Goal: Task Accomplishment & Management: Manage account settings

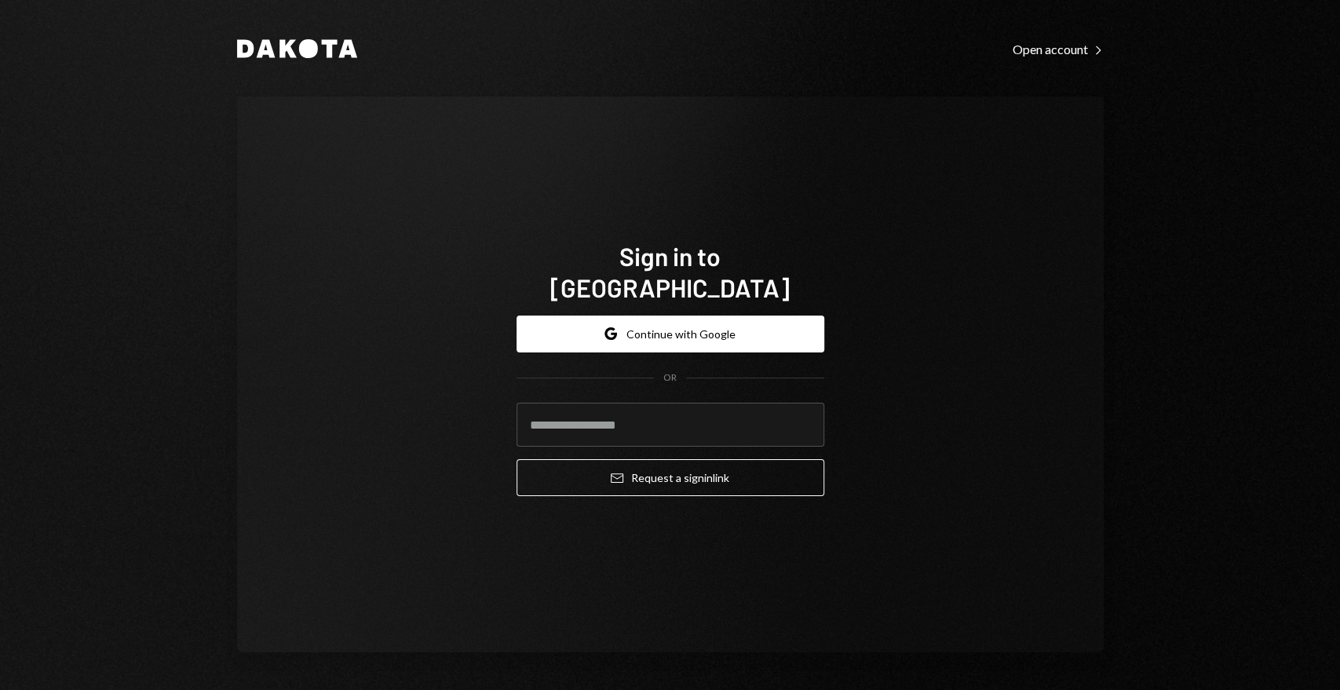
drag, startPoint x: 590, startPoint y: 182, endPoint x: 660, endPoint y: 355, distance: 186.3
click at [590, 182] on div "Sign in to Dakota Google Continue with Google OR Email Request a sign in link" at bounding box center [670, 375] width 867 height 556
click at [695, 403] on input "email" at bounding box center [671, 425] width 308 height 44
click at [708, 319] on button "Google Continue with Google" at bounding box center [671, 334] width 308 height 37
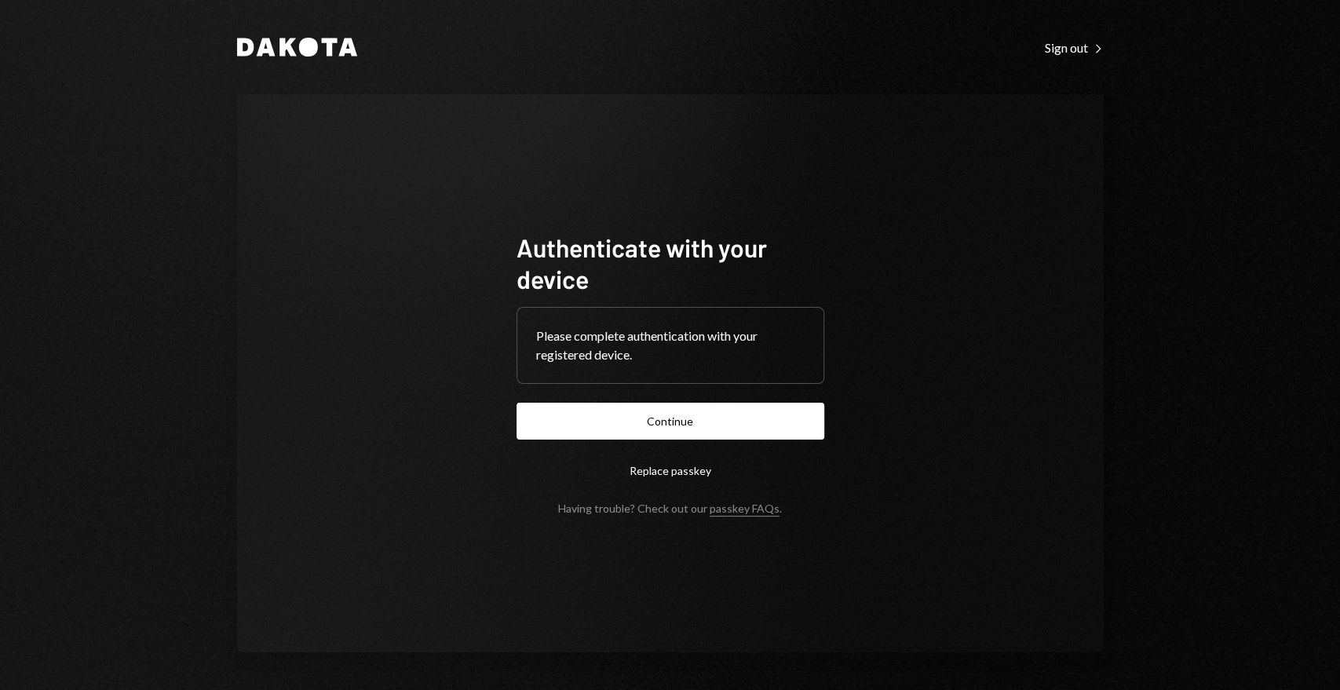
click at [760, 429] on button "Continue" at bounding box center [671, 421] width 308 height 37
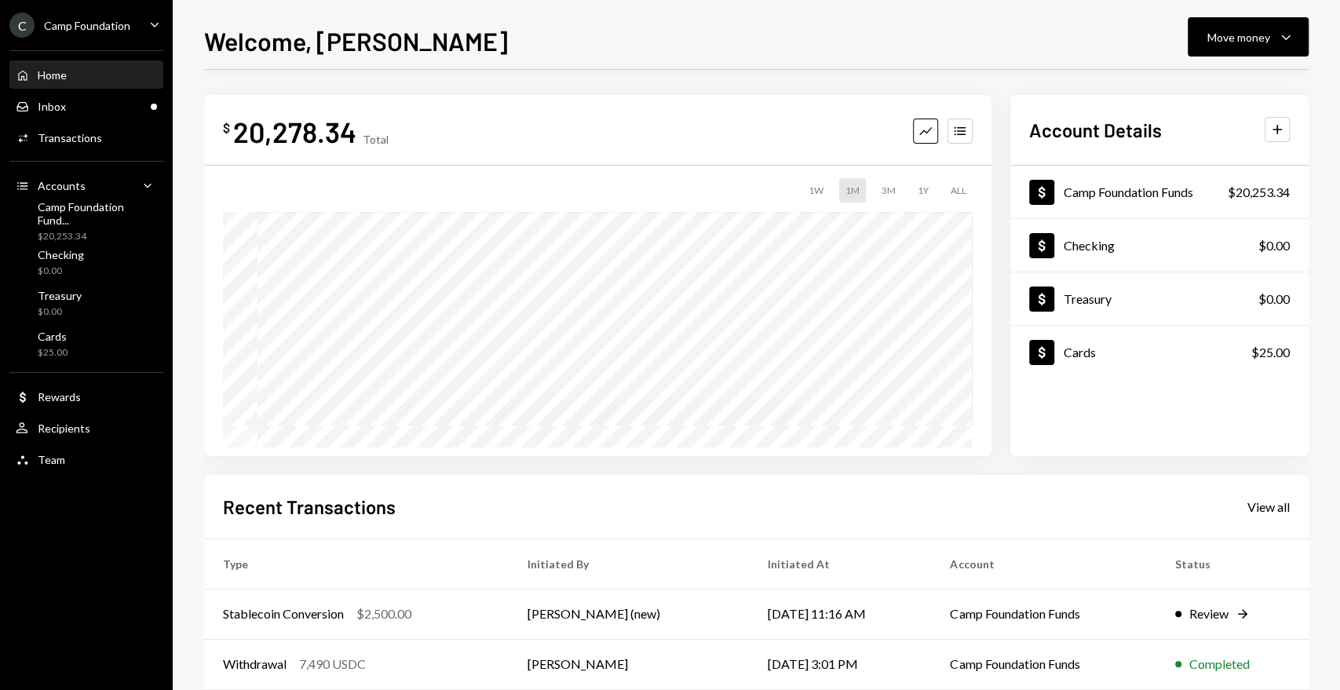
scroll to position [174, 0]
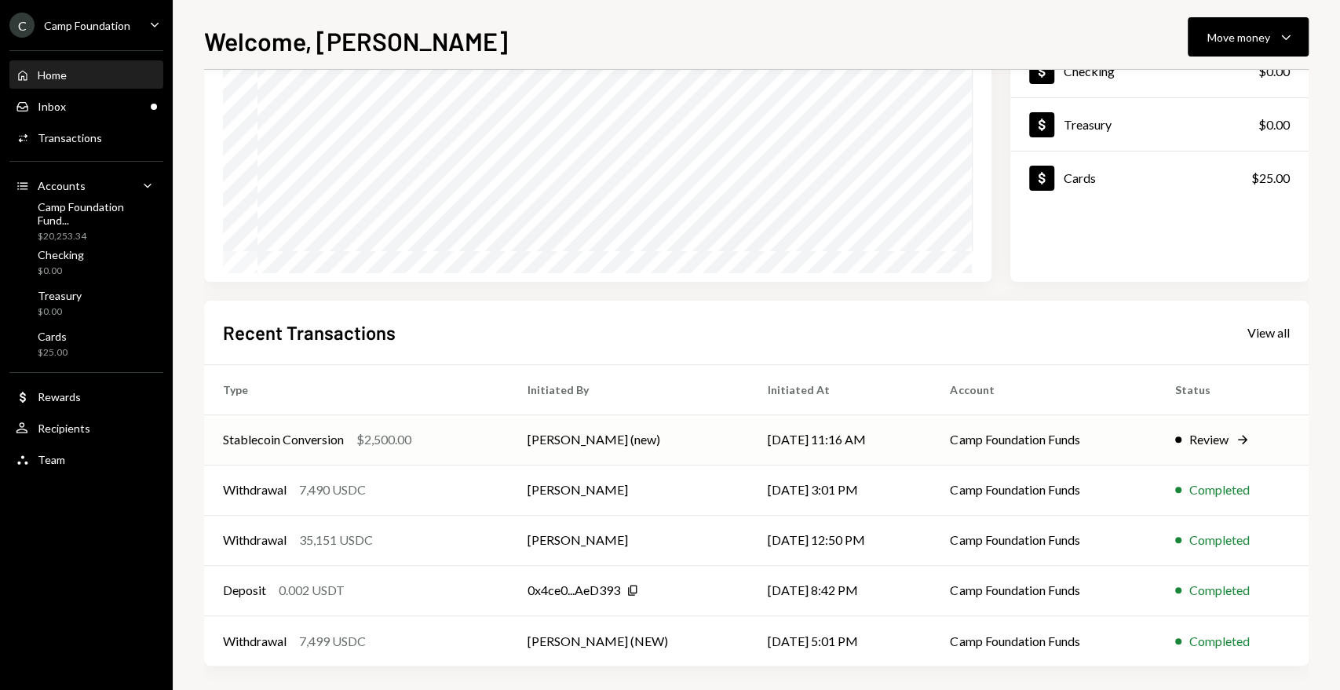
click at [1209, 440] on div "Review" at bounding box center [1208, 439] width 39 height 19
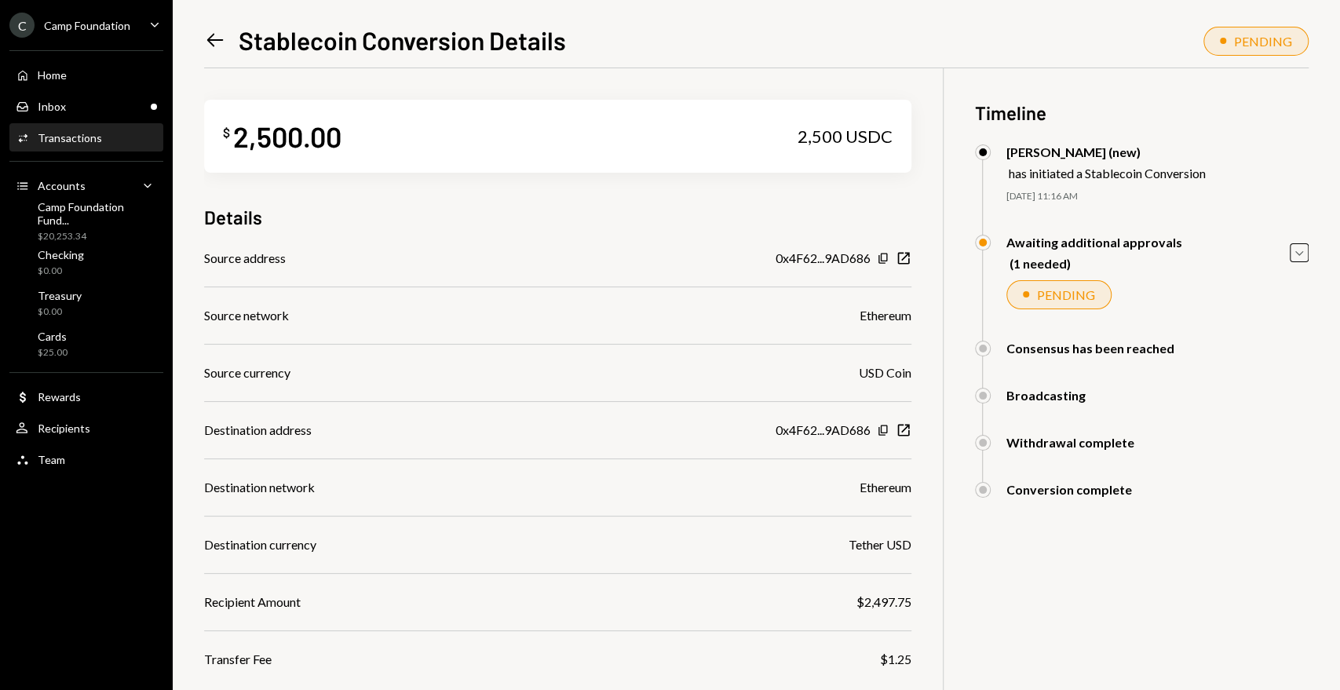
click at [605, 214] on div "Details" at bounding box center [557, 217] width 707 height 26
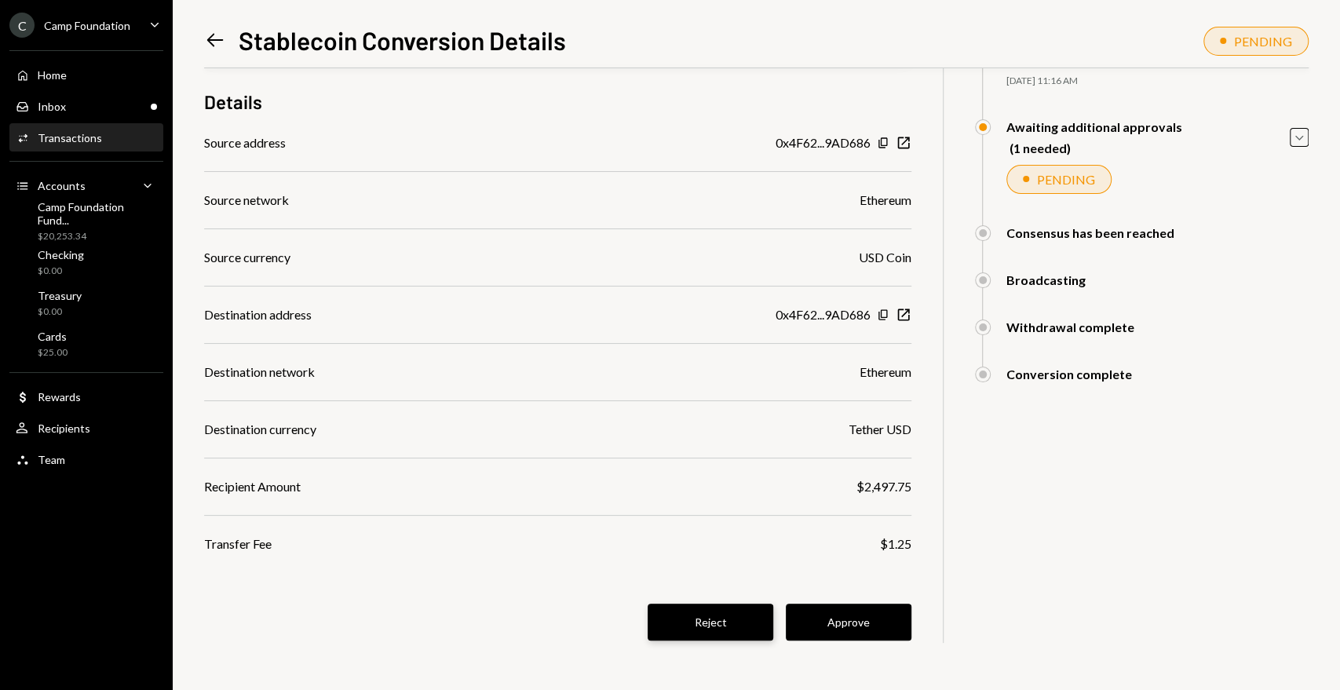
click at [714, 630] on button "Reject" at bounding box center [711, 622] width 126 height 37
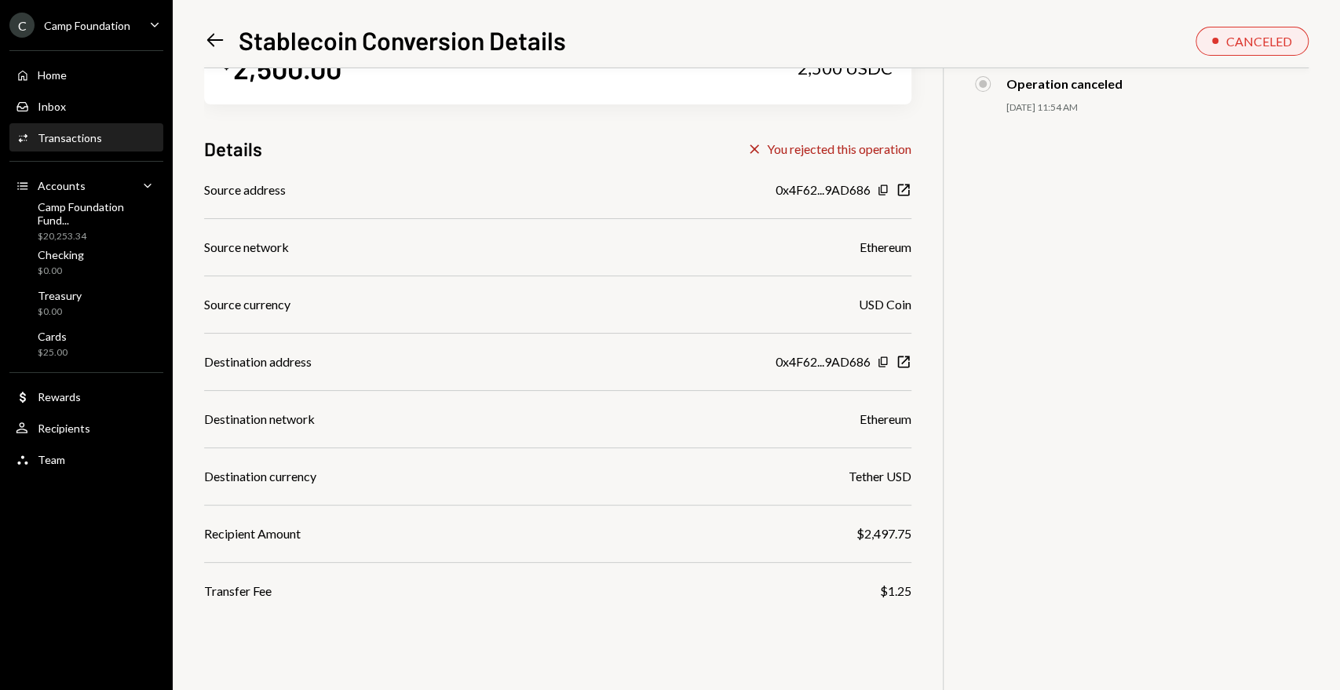
scroll to position [0, 0]
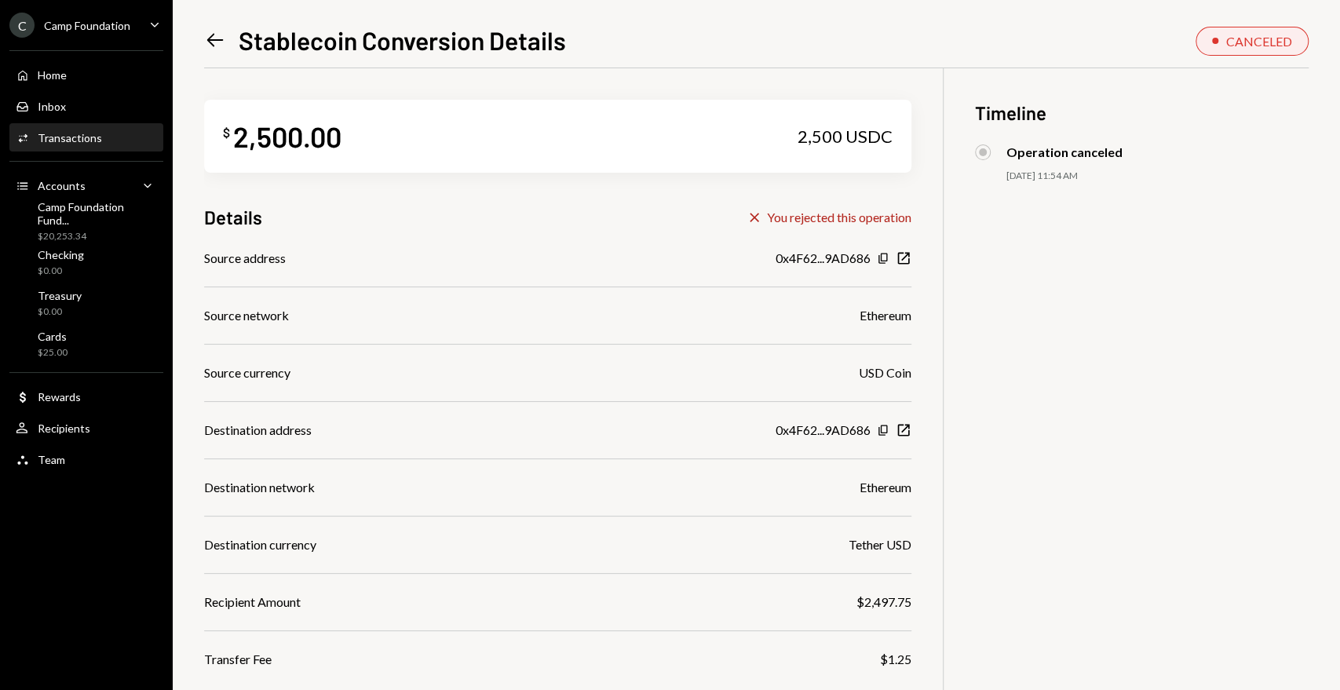
click at [70, 24] on div "Camp Foundation" at bounding box center [87, 25] width 86 height 13
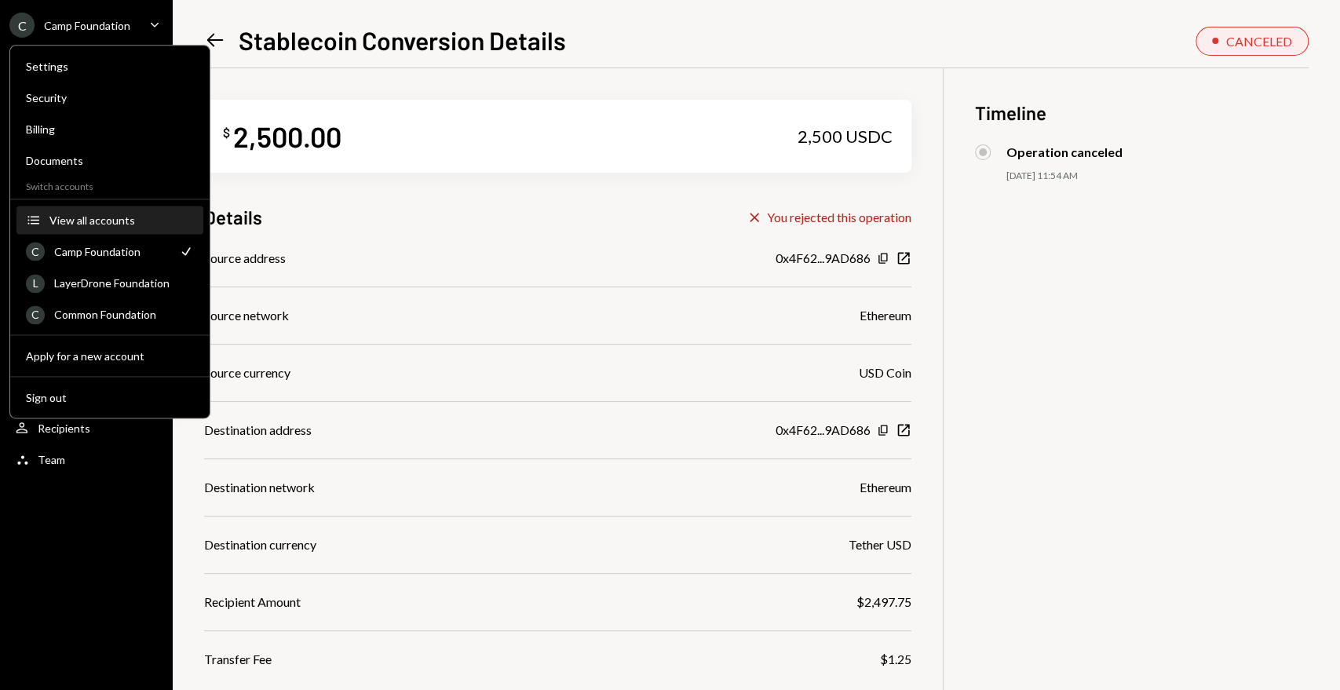
click at [88, 217] on div "View all accounts" at bounding box center [121, 220] width 144 height 13
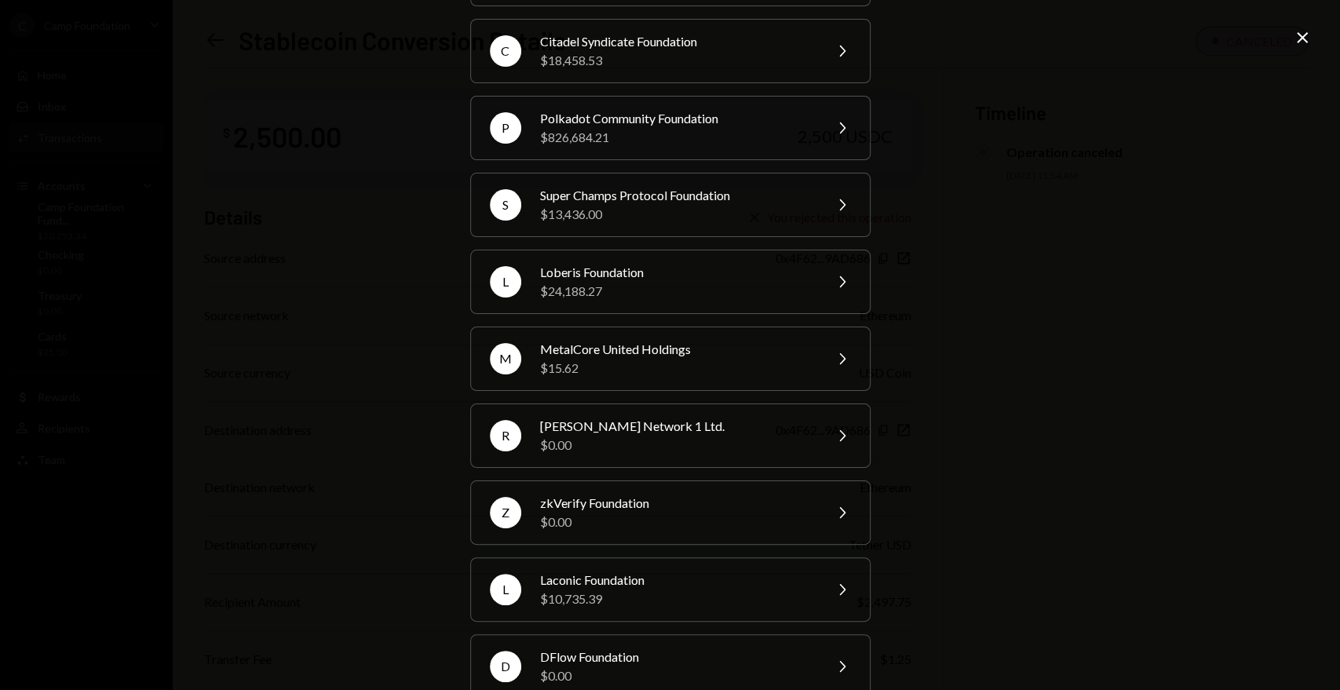
scroll to position [386, 0]
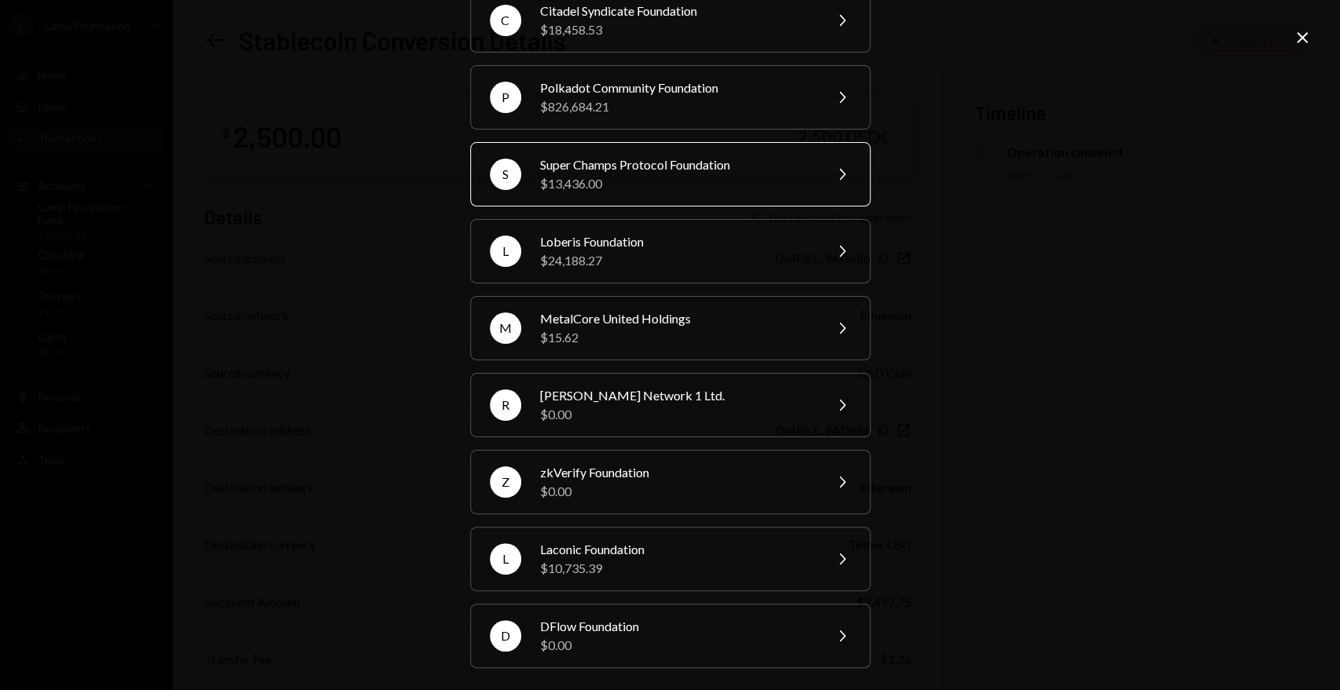
click at [614, 163] on div "Super Champs Protocol Foundation" at bounding box center [676, 164] width 273 height 19
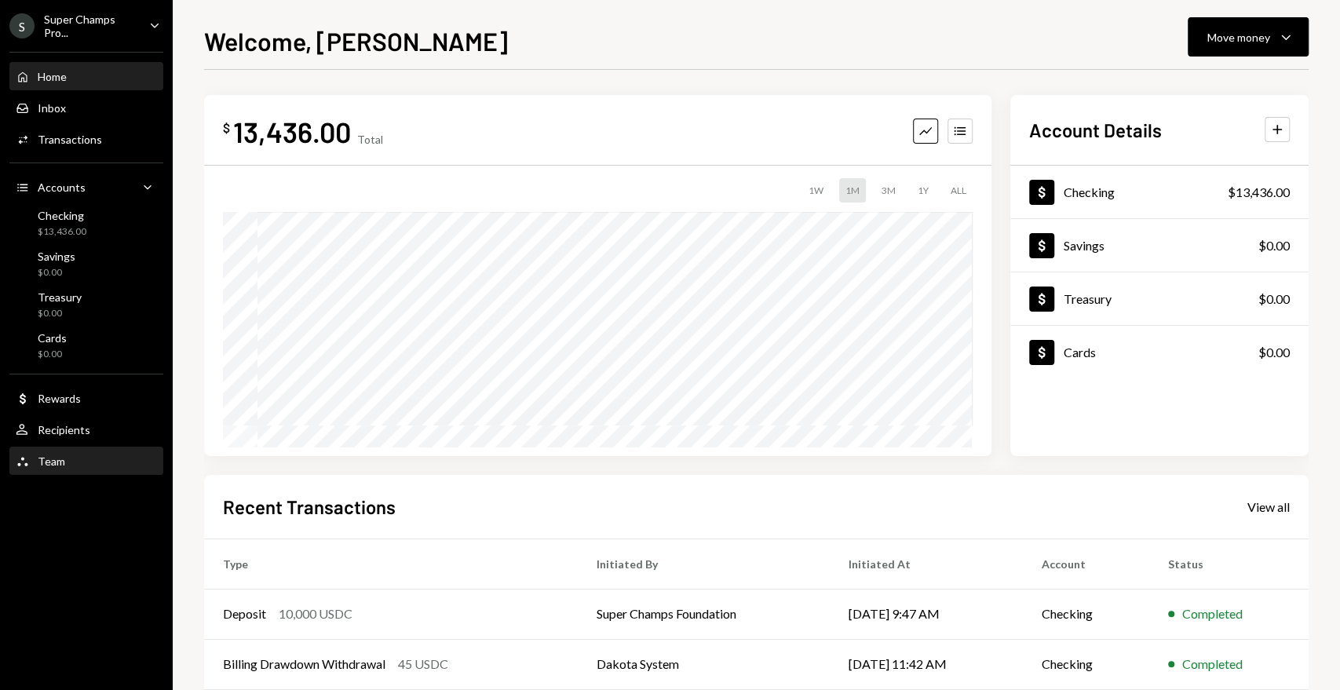
click at [68, 460] on div "Team Team" at bounding box center [86, 462] width 141 height 14
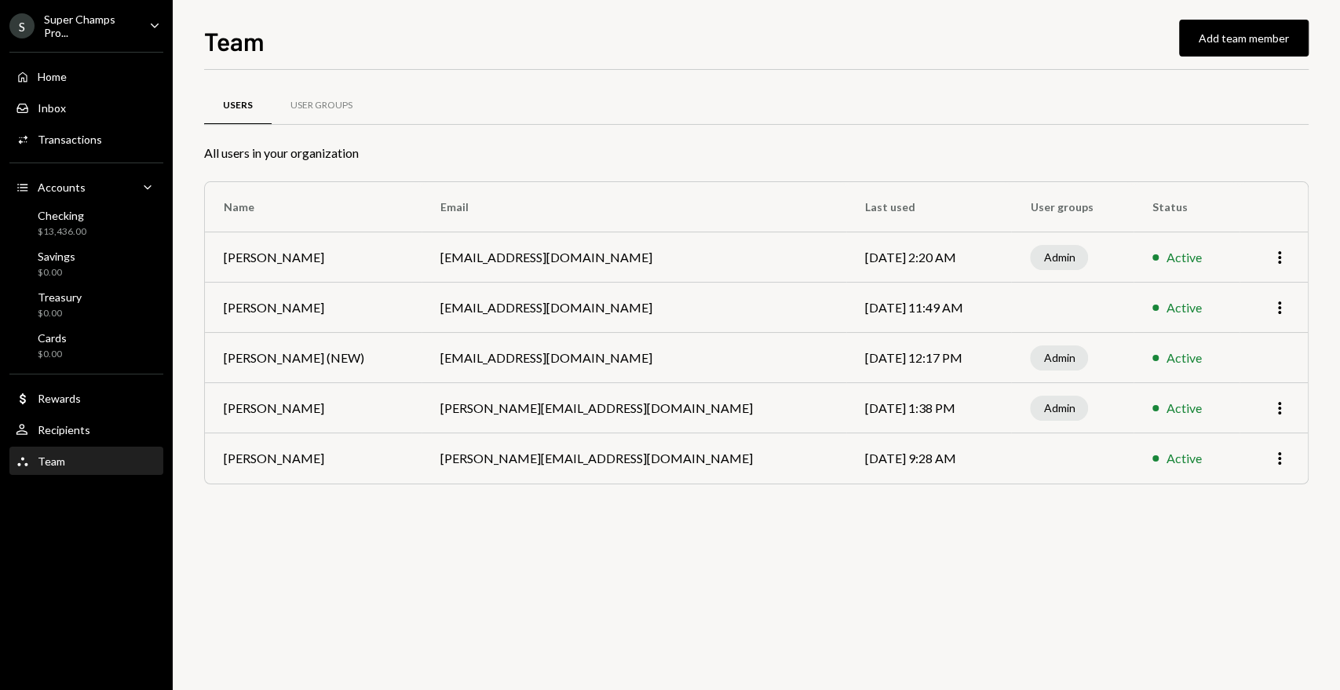
drag, startPoint x: 511, startPoint y: 607, endPoint x: 681, endPoint y: 518, distance: 192.1
click at [511, 607] on div "Users User Groups All users in your organization Name Email Last used User grou…" at bounding box center [756, 380] width 1105 height 620
click at [1229, 47] on button "Add team member" at bounding box center [1244, 38] width 130 height 37
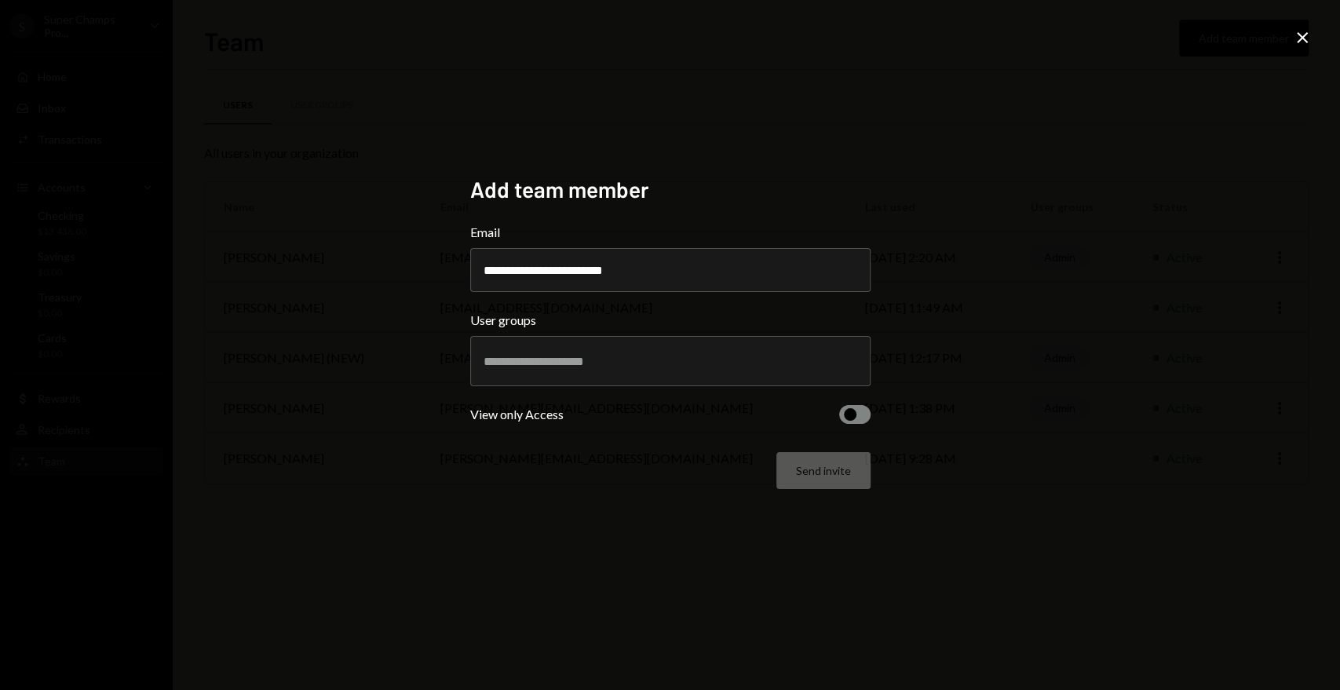
type input "**********"
click at [575, 365] on input "text" at bounding box center [671, 361] width 374 height 14
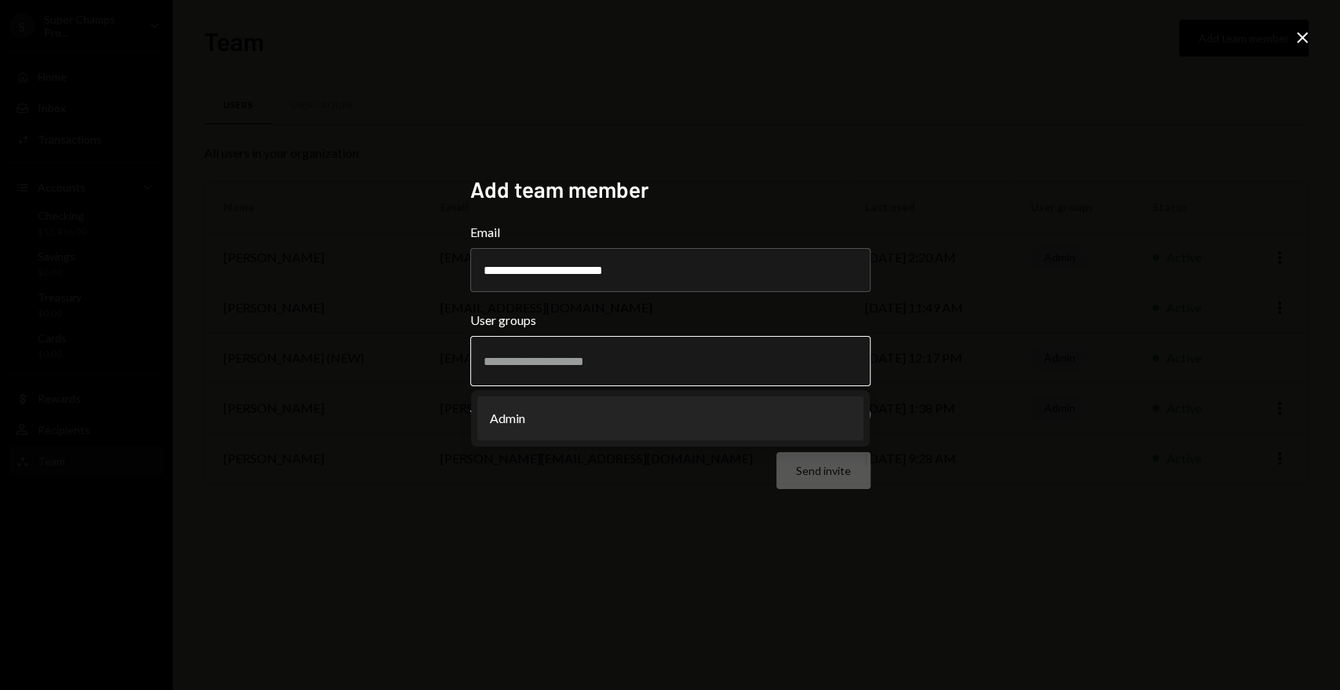
click at [572, 429] on li "Admin" at bounding box center [670, 418] width 386 height 44
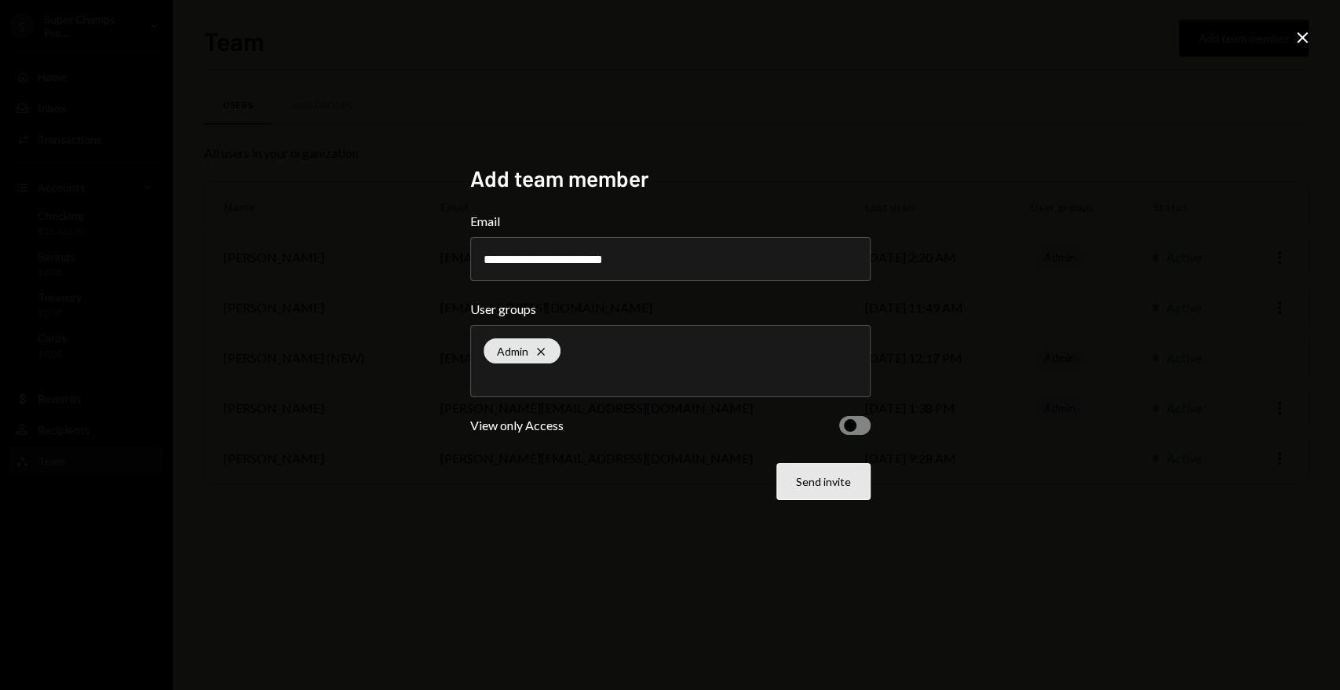
click at [845, 484] on button "Send invite" at bounding box center [823, 481] width 94 height 37
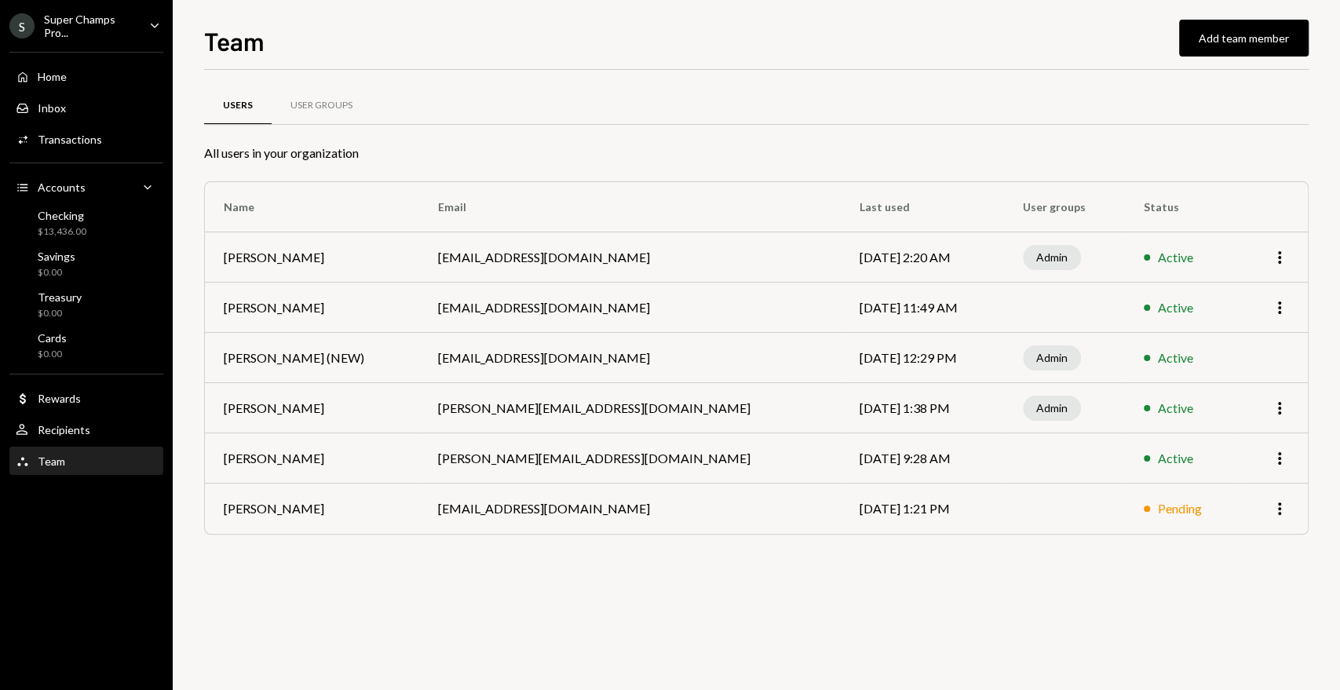
click at [149, 27] on icon "Caret Down" at bounding box center [154, 24] width 17 height 17
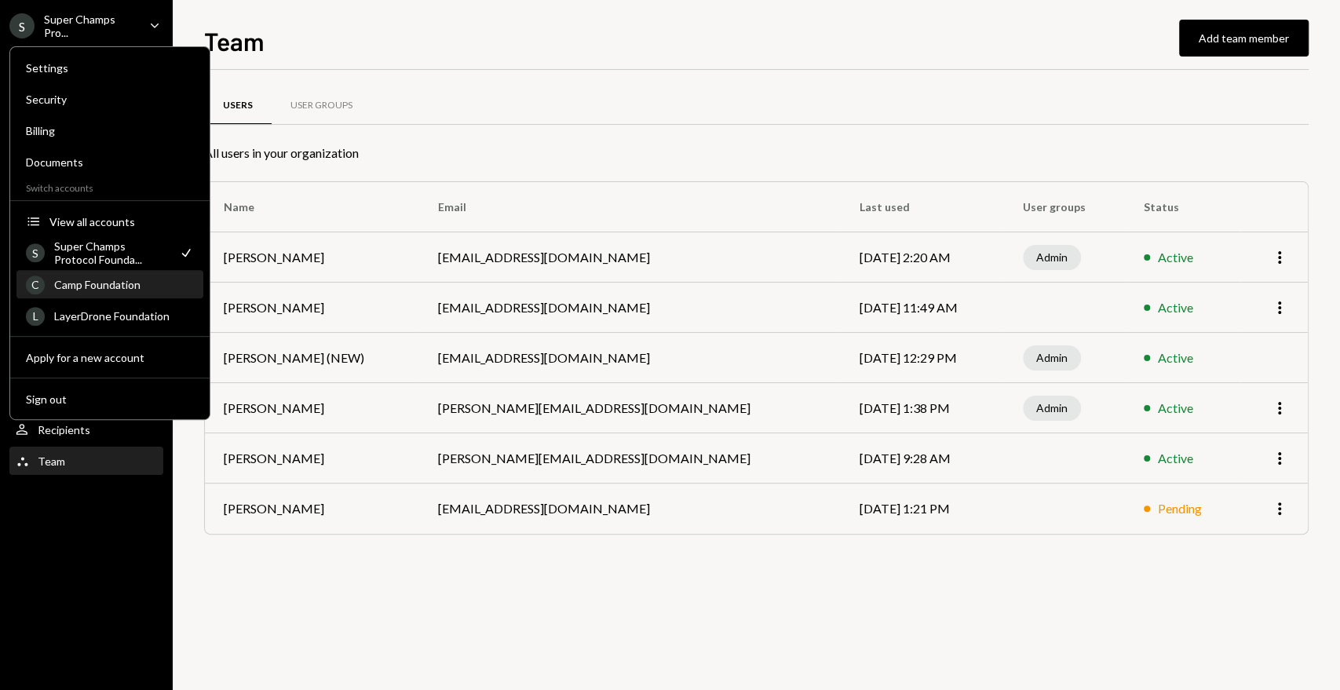
click at [104, 289] on div "Camp Foundation" at bounding box center [124, 284] width 140 height 13
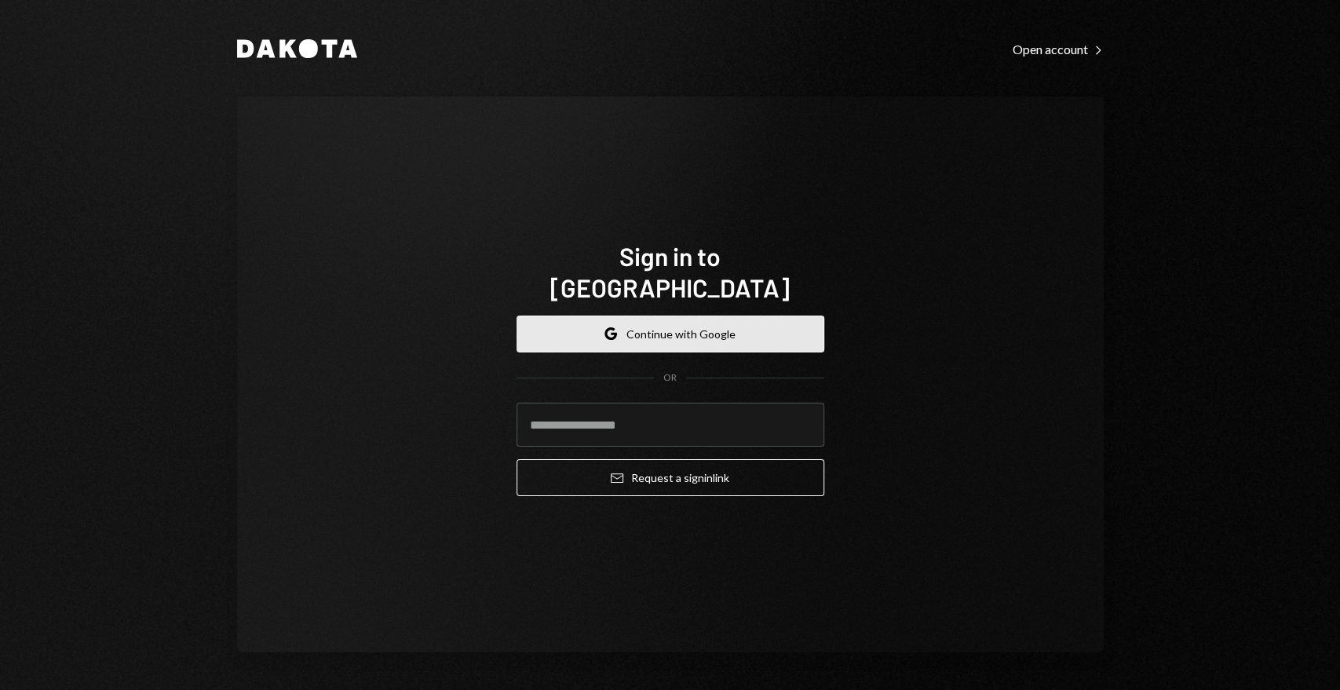
click at [667, 318] on button "Google Continue with Google" at bounding box center [671, 334] width 308 height 37
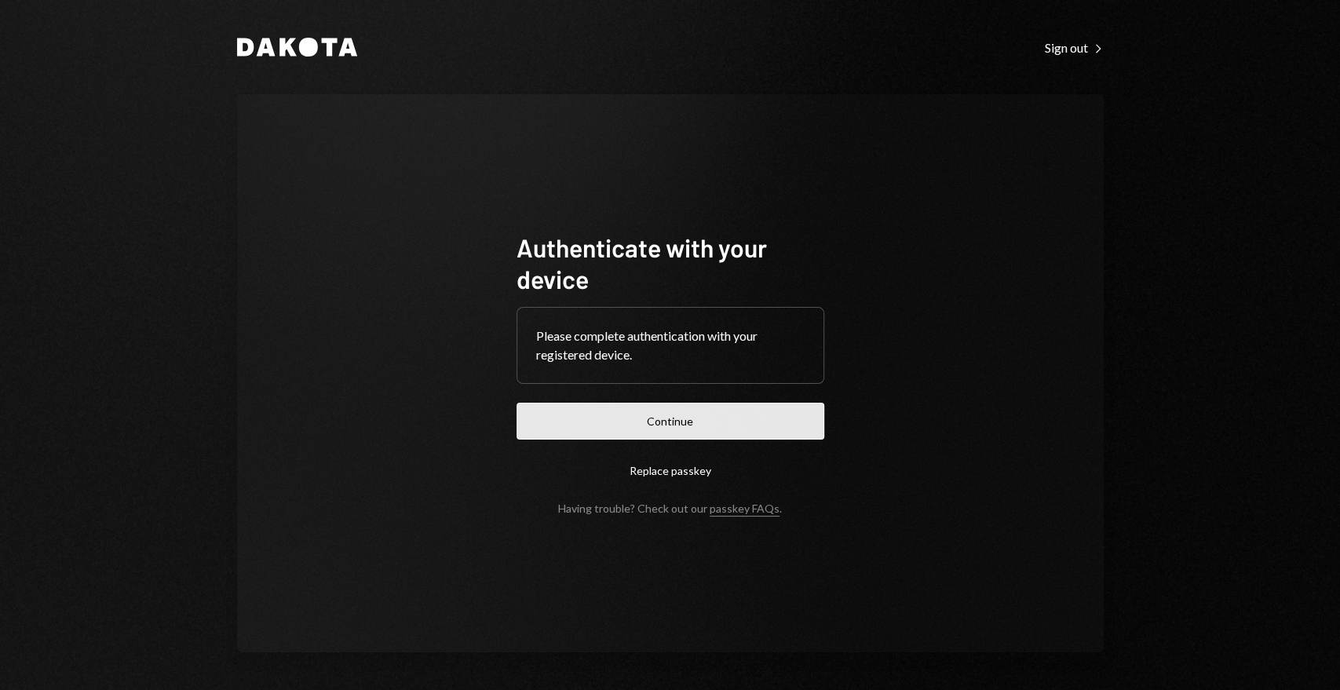
click at [804, 418] on button "Continue" at bounding box center [671, 421] width 308 height 37
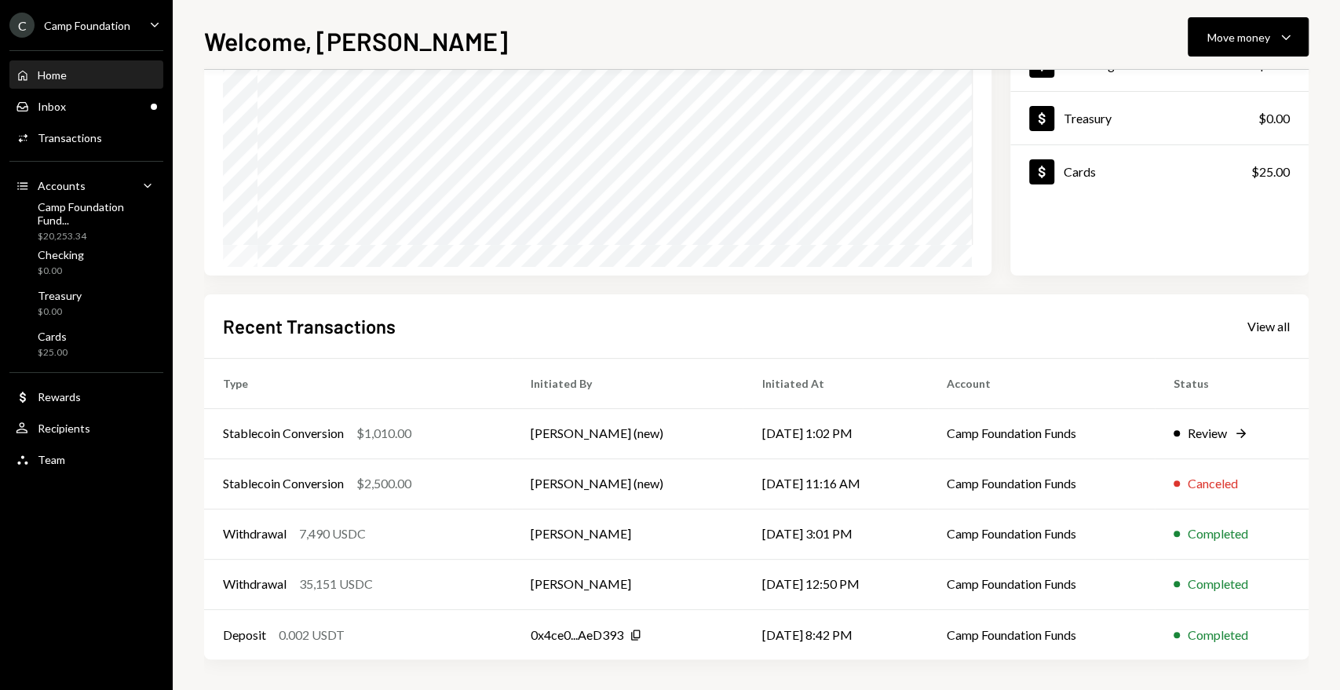
scroll to position [181, 0]
click at [329, 434] on div "Stablecoin Conversion" at bounding box center [283, 432] width 121 height 19
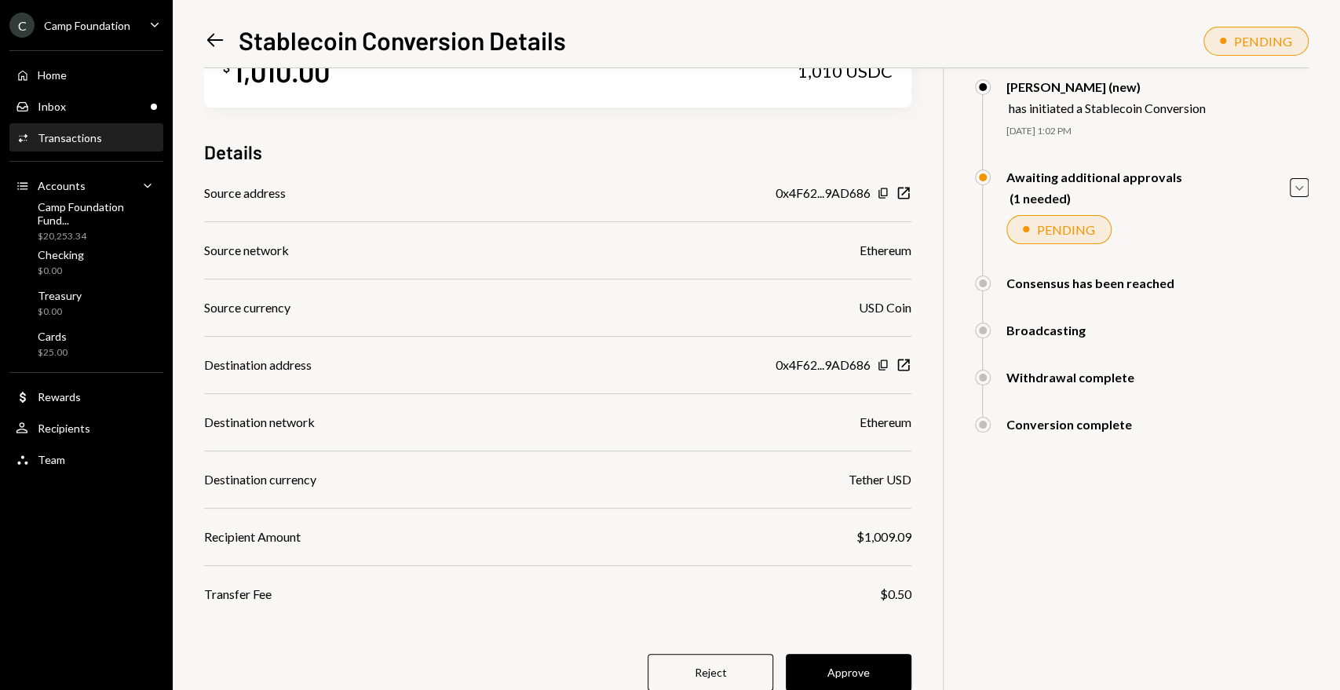
scroll to position [115, 0]
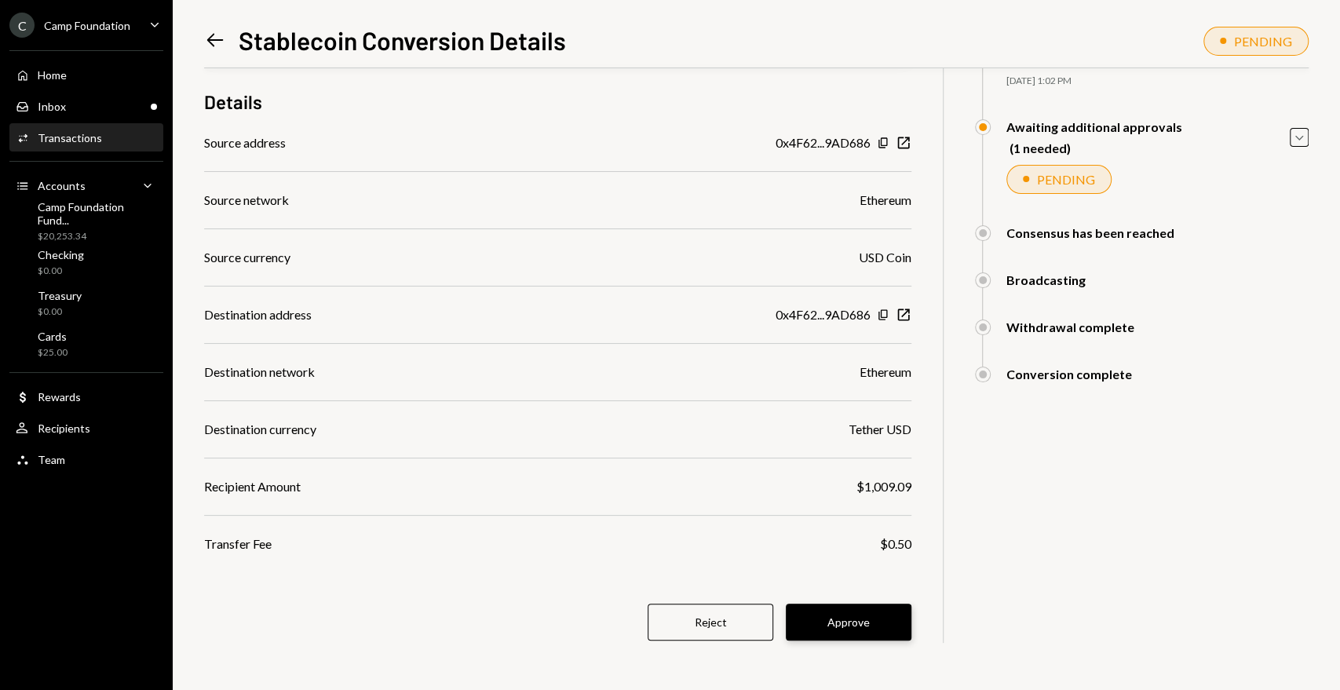
click at [880, 630] on button "Approve" at bounding box center [849, 622] width 126 height 37
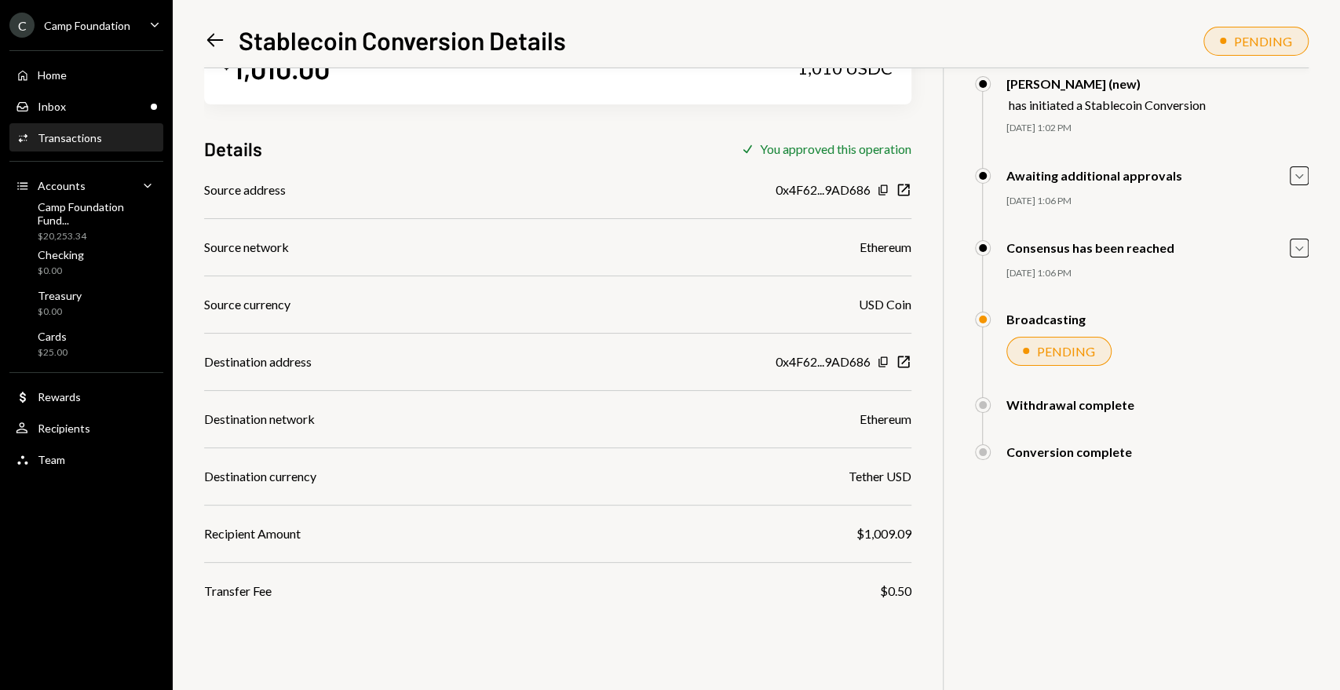
scroll to position [0, 0]
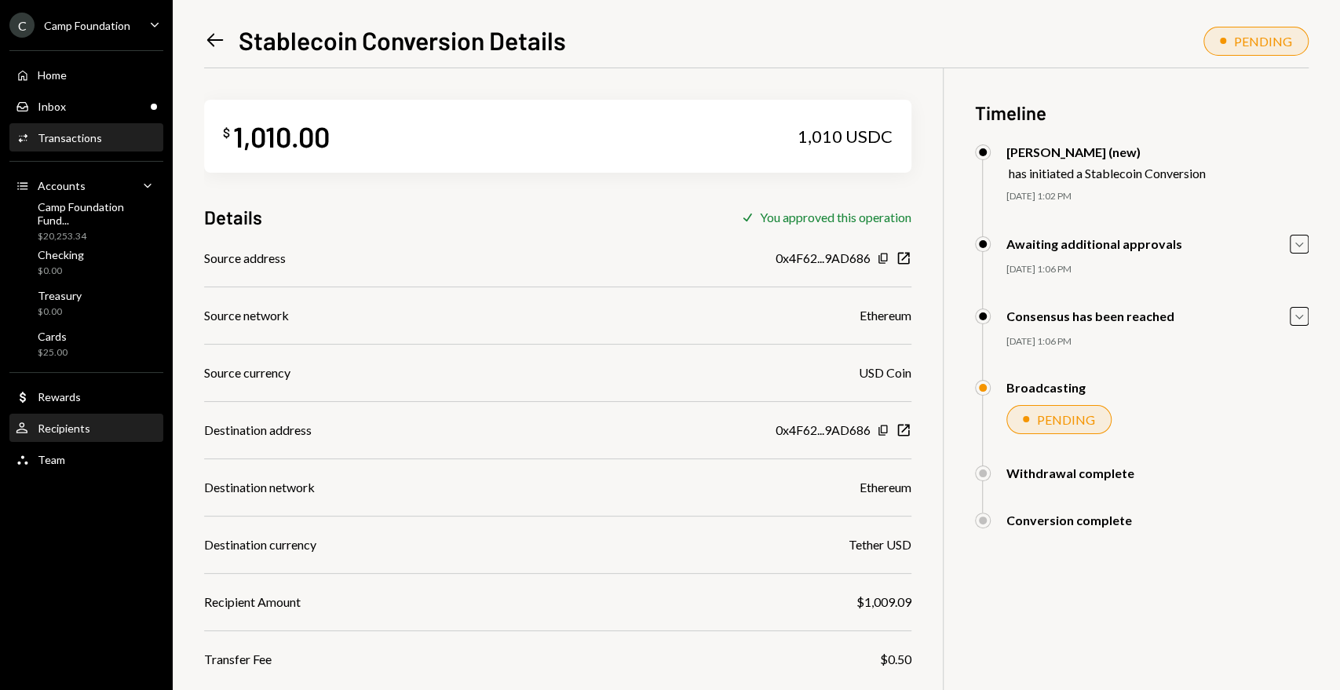
click at [88, 429] on div "User Recipients" at bounding box center [86, 429] width 141 height 14
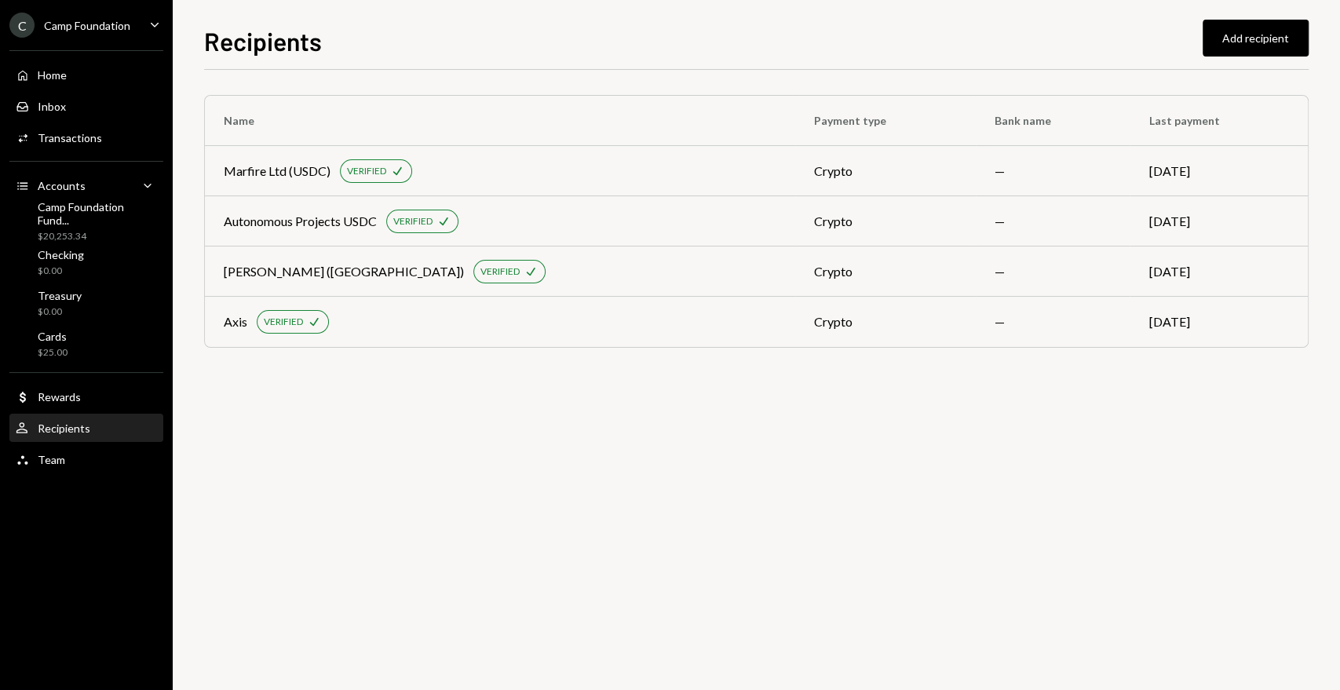
click at [580, 519] on div "Name Payment type Bank name Last payment Marfire Ltd (USDC) VERIFIED Check cryp…" at bounding box center [756, 380] width 1105 height 620
click at [270, 376] on div "Camp Issuer multi-sig" at bounding box center [282, 372] width 117 height 19
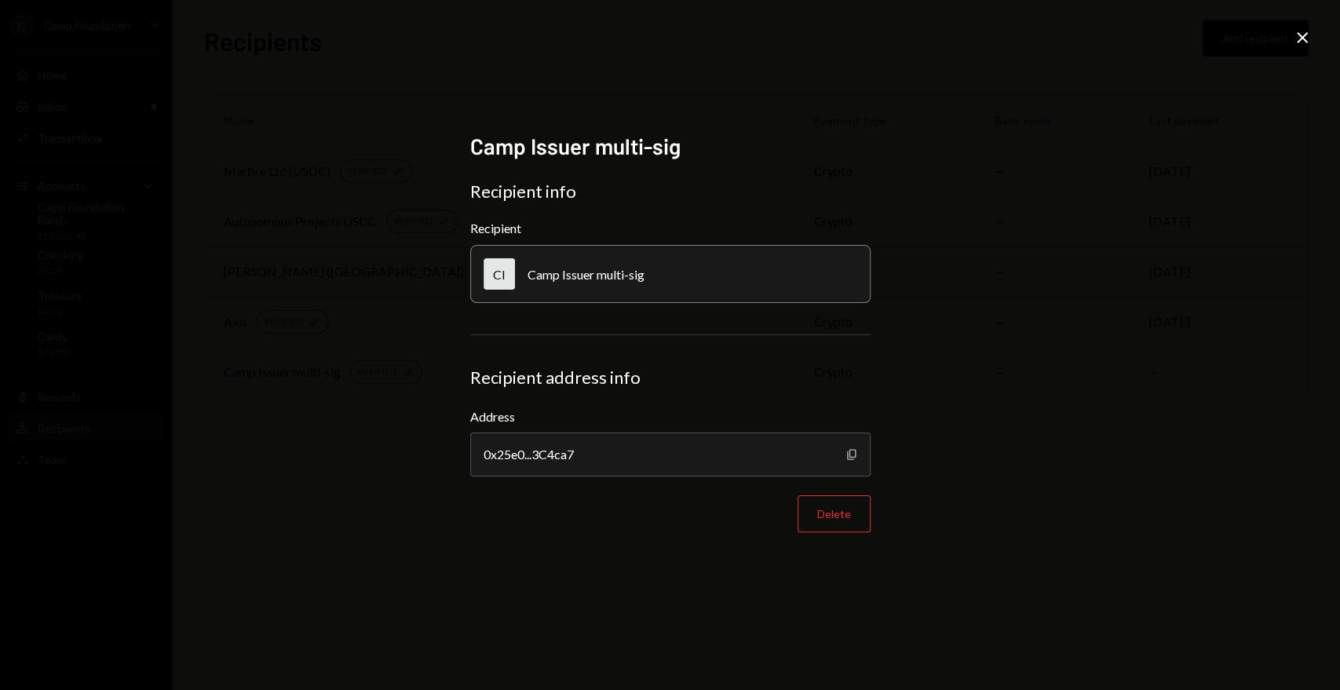
click at [850, 455] on icon "Copy" at bounding box center [852, 454] width 13 height 13
click at [1300, 36] on icon at bounding box center [1302, 37] width 11 height 11
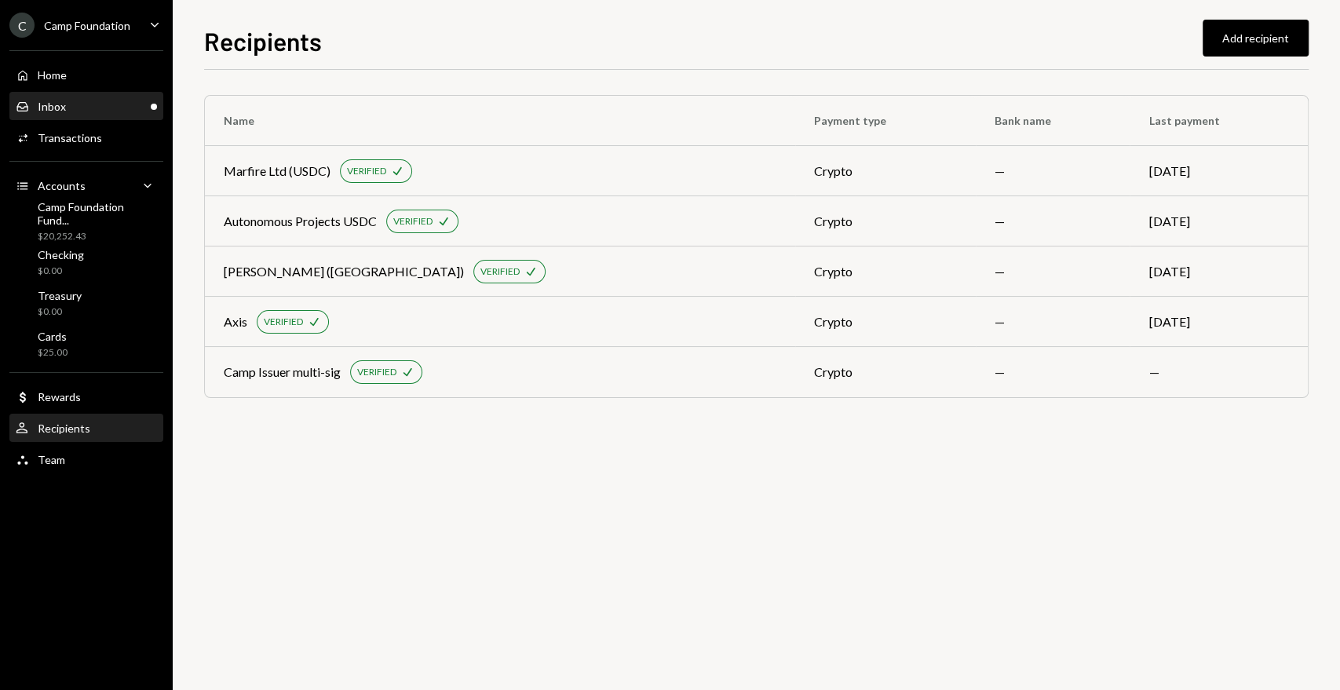
click at [59, 105] on div "Inbox" at bounding box center [52, 106] width 28 height 13
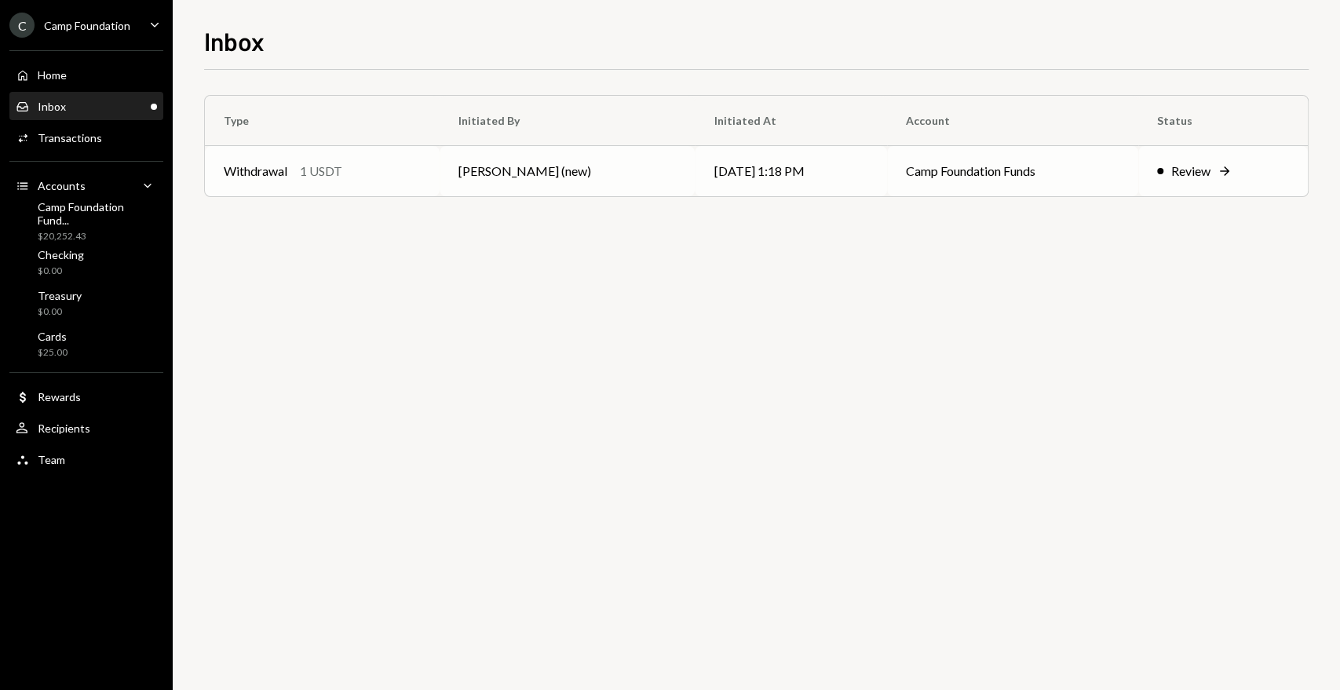
click at [958, 172] on td "Camp Foundation Funds" at bounding box center [1012, 171] width 251 height 50
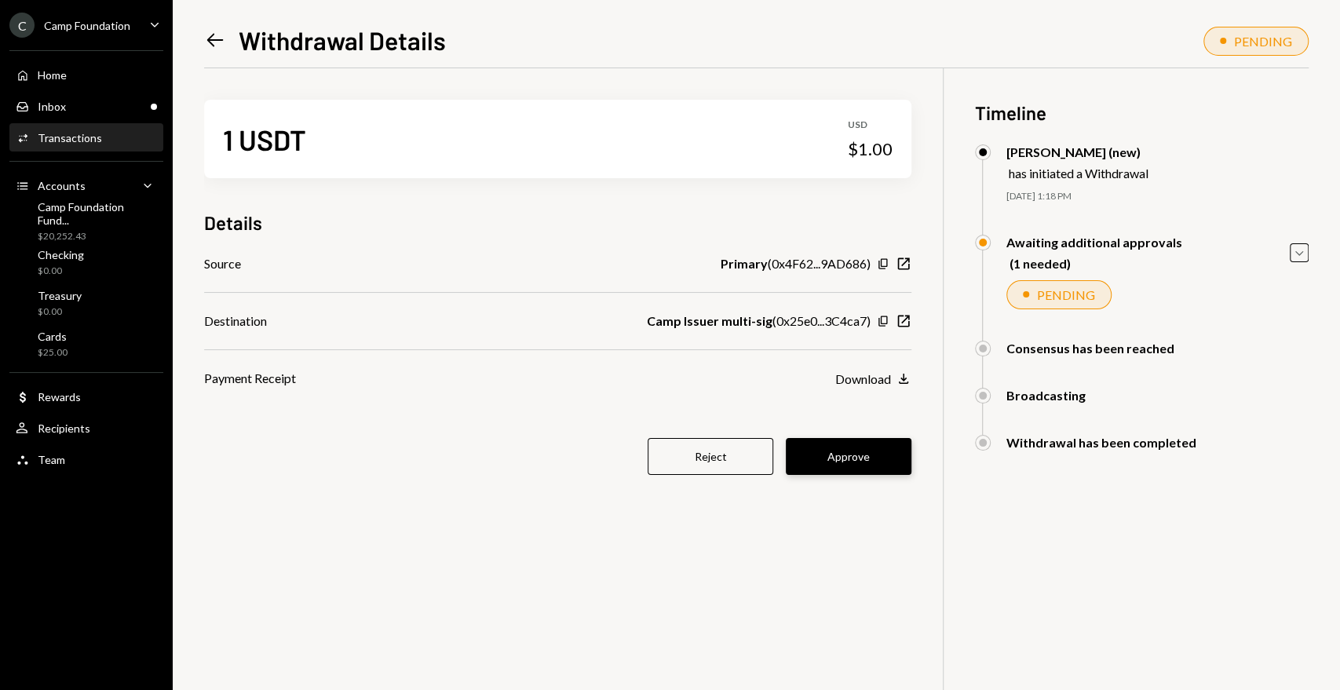
click at [849, 463] on button "Approve" at bounding box center [849, 456] width 126 height 37
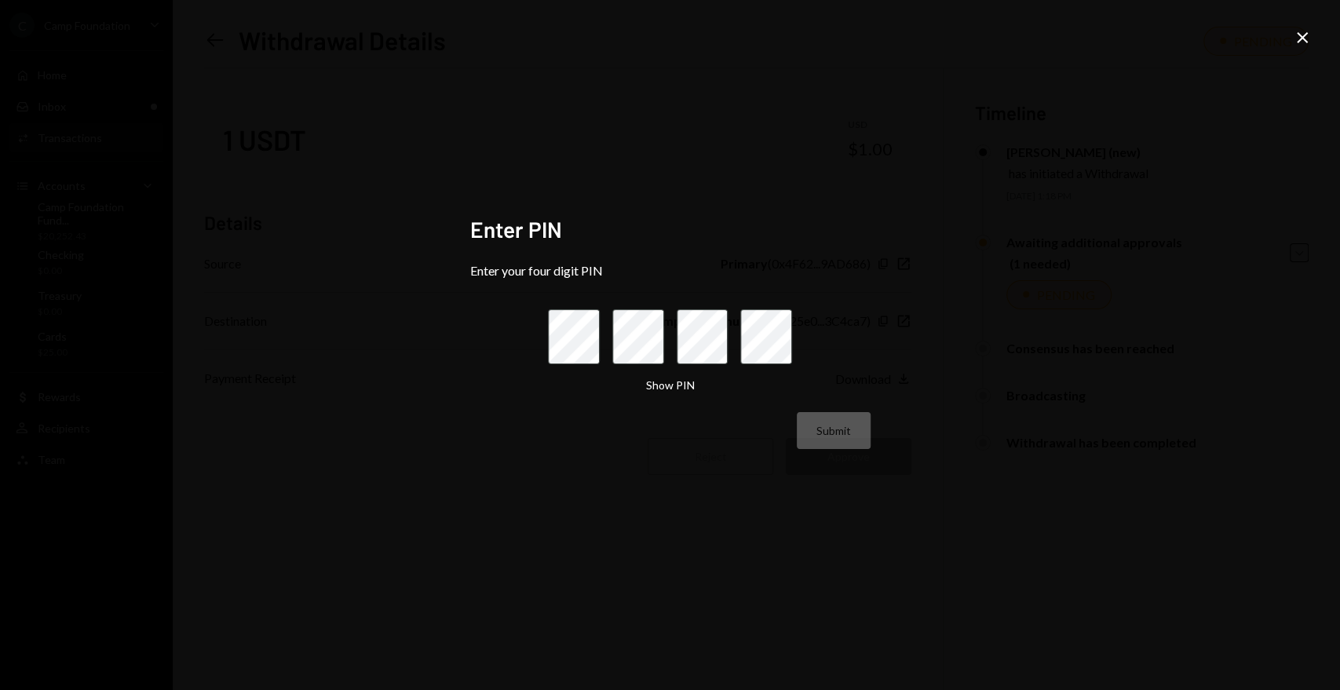
click at [1303, 31] on icon "Close" at bounding box center [1302, 37] width 19 height 19
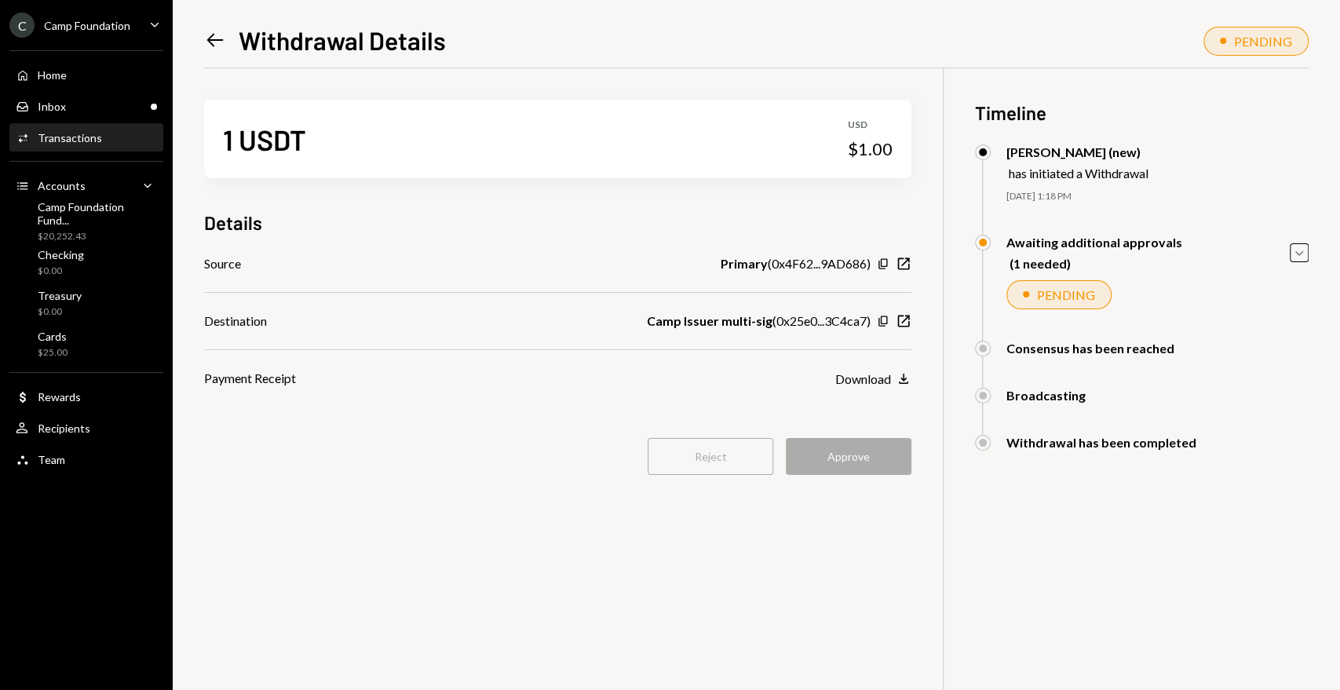
click at [195, 31] on div "Left Arrow Withdrawal Details PENDING 1 USDT USD $1.00 Details Source Primary (…" at bounding box center [756, 345] width 1167 height 690
click at [199, 40] on div "Left Arrow Withdrawal Details PENDING 1 USDT USD $1.00 Details Source Primary (…" at bounding box center [756, 345] width 1167 height 690
click at [214, 43] on icon "Left Arrow" at bounding box center [215, 40] width 22 height 22
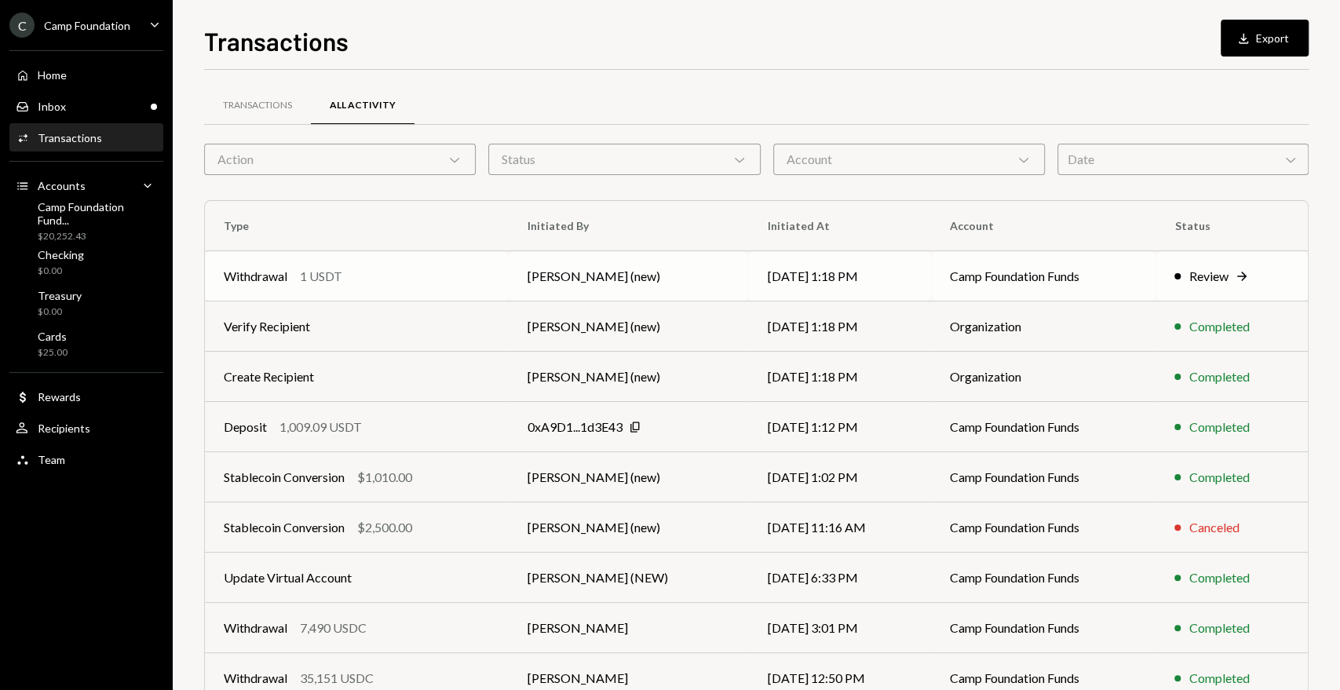
click at [270, 274] on div "Withdrawal" at bounding box center [256, 276] width 64 height 19
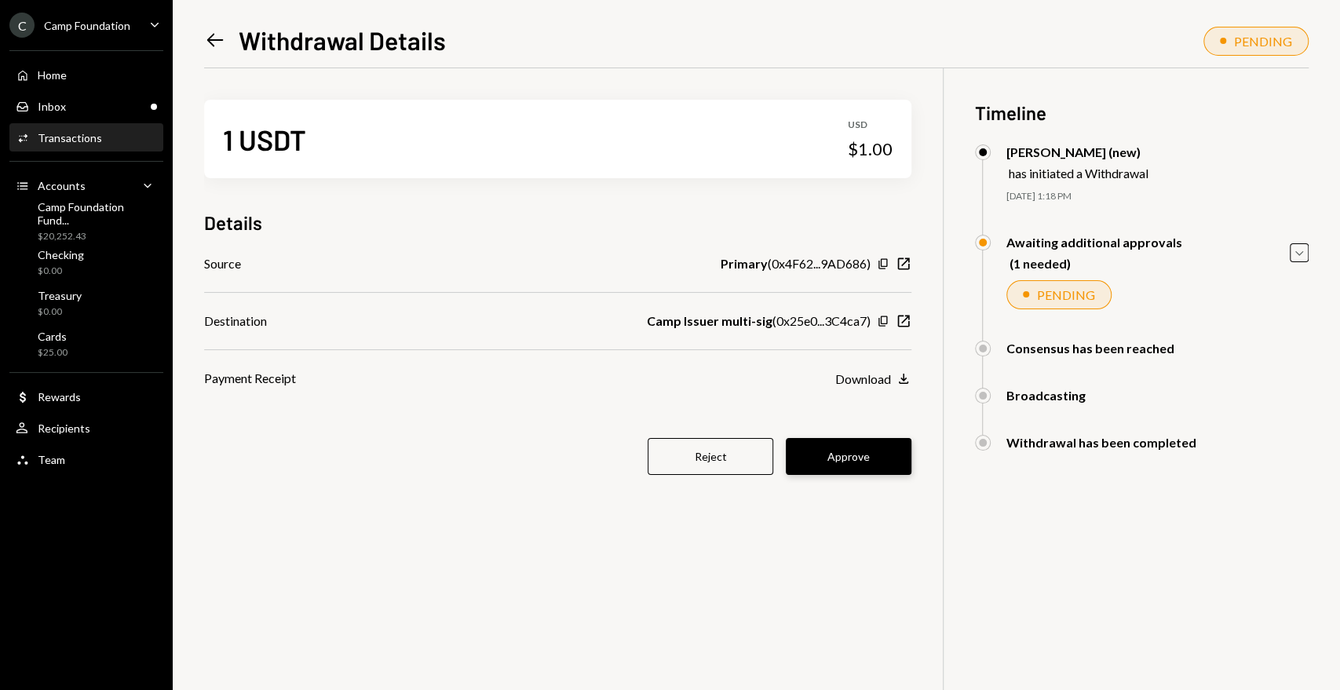
click at [868, 457] on button "Approve" at bounding box center [849, 456] width 126 height 37
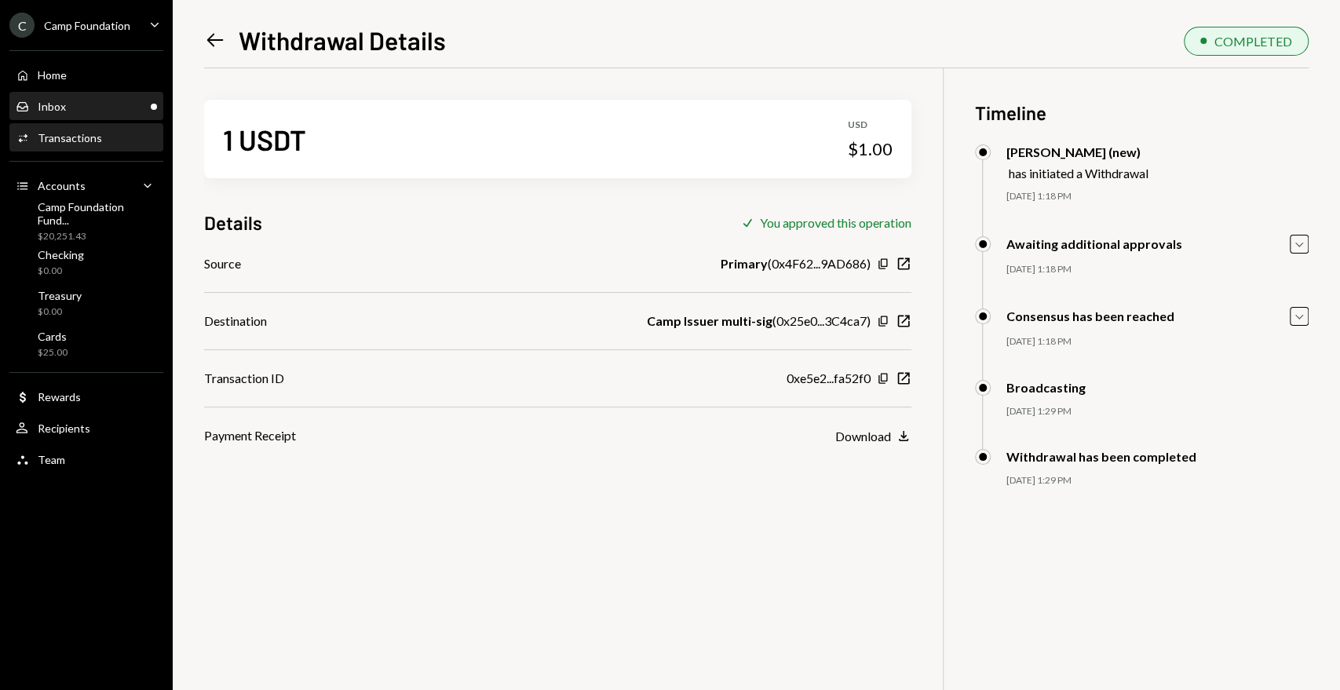
click at [64, 111] on div "Inbox Inbox" at bounding box center [86, 107] width 141 height 14
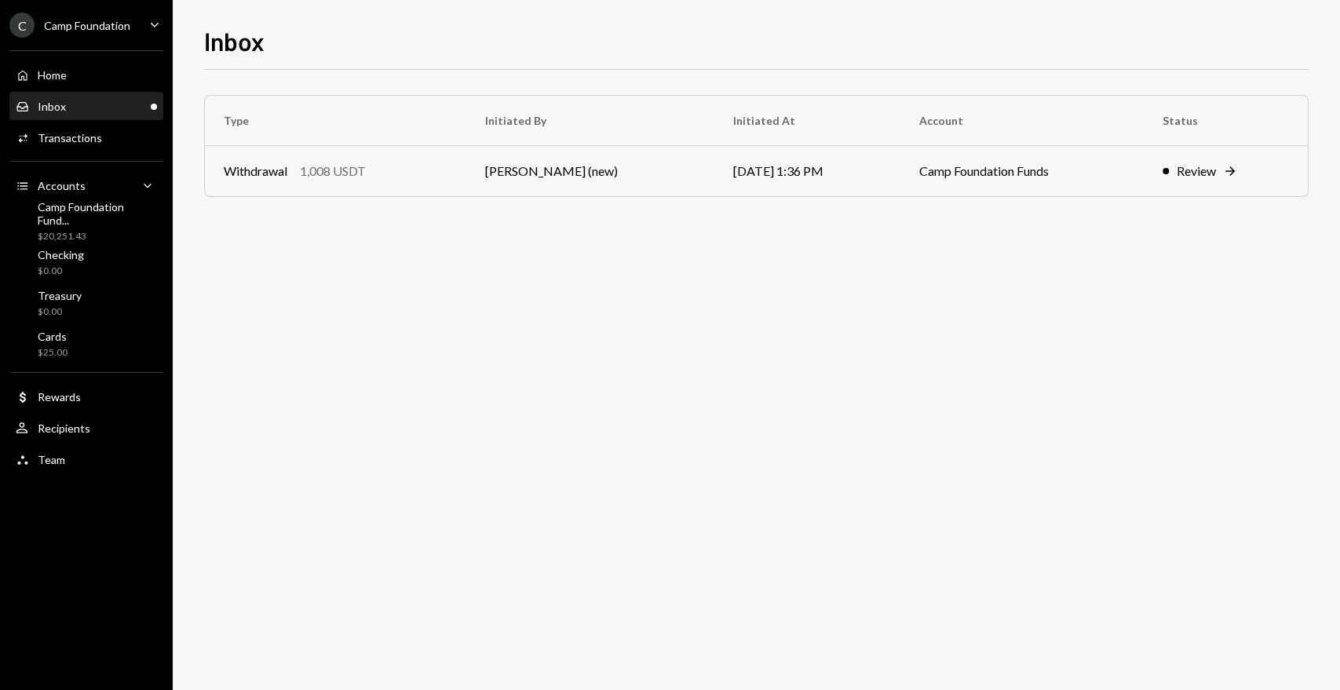
drag, startPoint x: 564, startPoint y: 445, endPoint x: 537, endPoint y: 535, distance: 93.6
click at [537, 535] on div "Type Initiated By Initiated At Account Status Withdrawal 1,008 USDT [PERSON_NAM…" at bounding box center [756, 380] width 1105 height 620
click at [1194, 174] on div "Review" at bounding box center [1196, 171] width 39 height 19
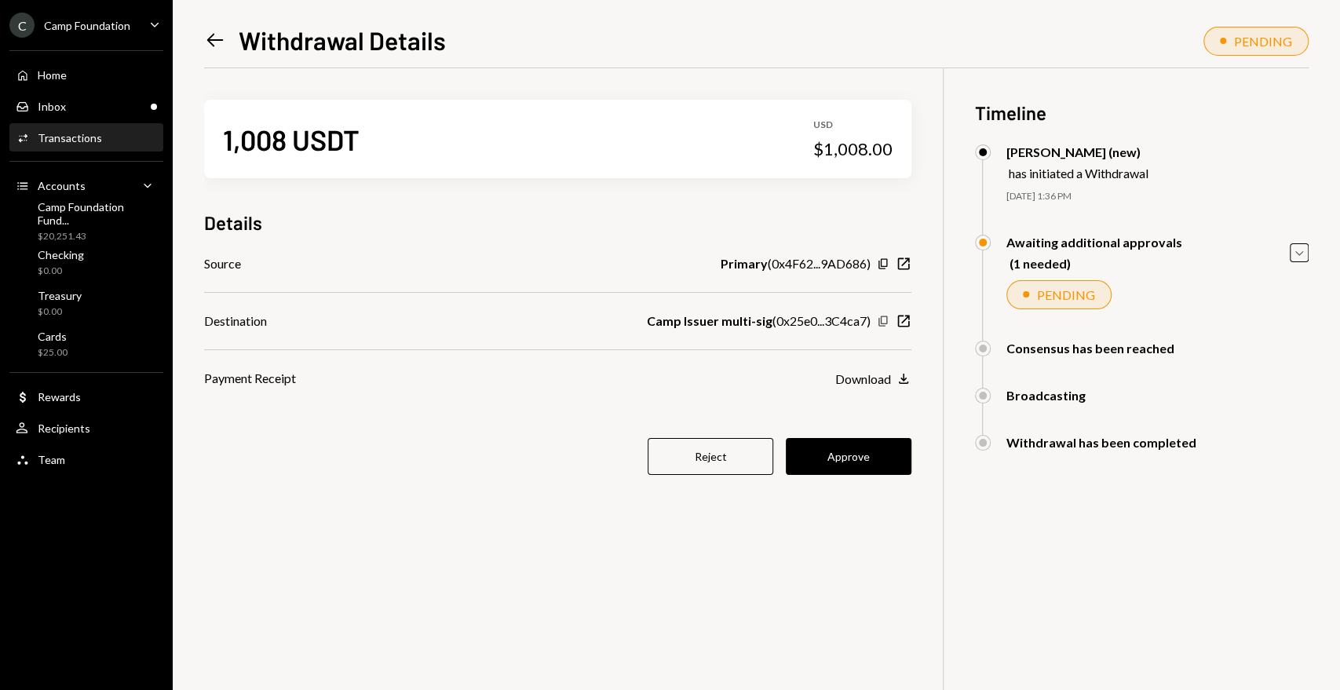
click at [882, 321] on icon "Copy" at bounding box center [883, 321] width 13 height 13
click at [842, 463] on button "Approve" at bounding box center [849, 456] width 126 height 37
